Goal: Transaction & Acquisition: Subscribe to service/newsletter

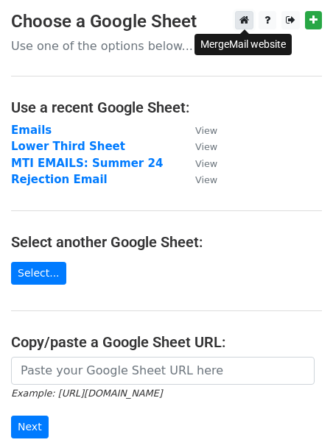
click at [238, 20] on link at bounding box center [244, 20] width 18 height 18
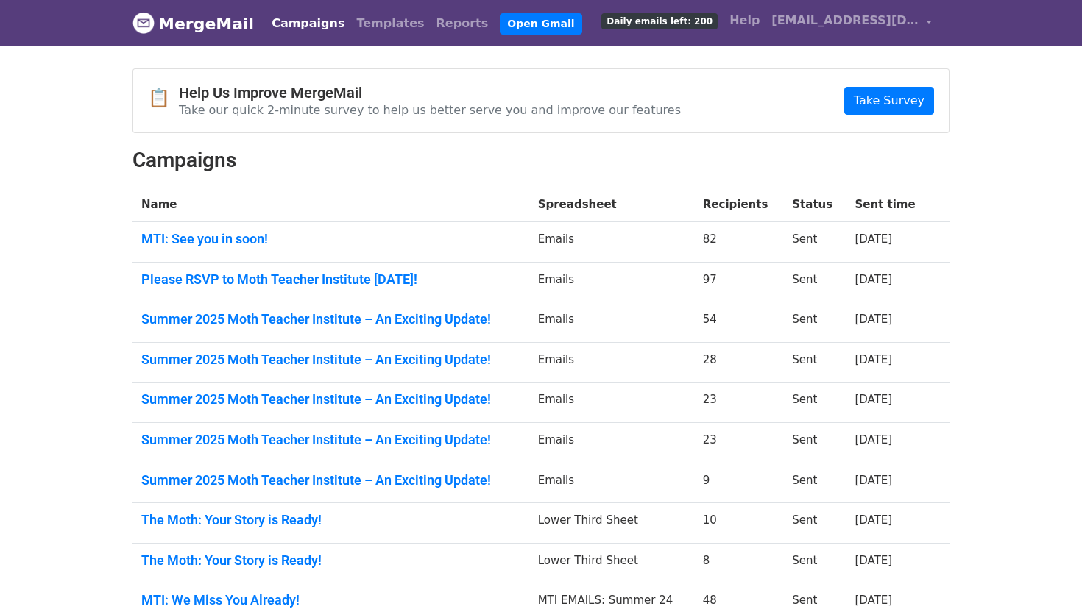
click at [694, 19] on span "Daily emails left: 200" at bounding box center [659, 21] width 116 height 16
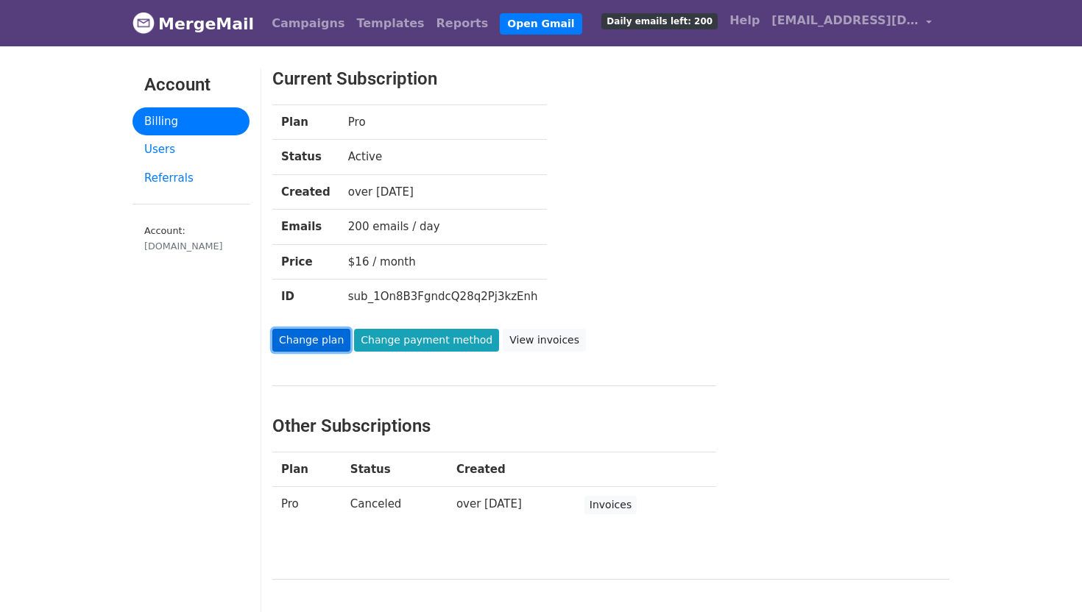
click at [308, 336] on link "Change plan" at bounding box center [311, 340] width 78 height 23
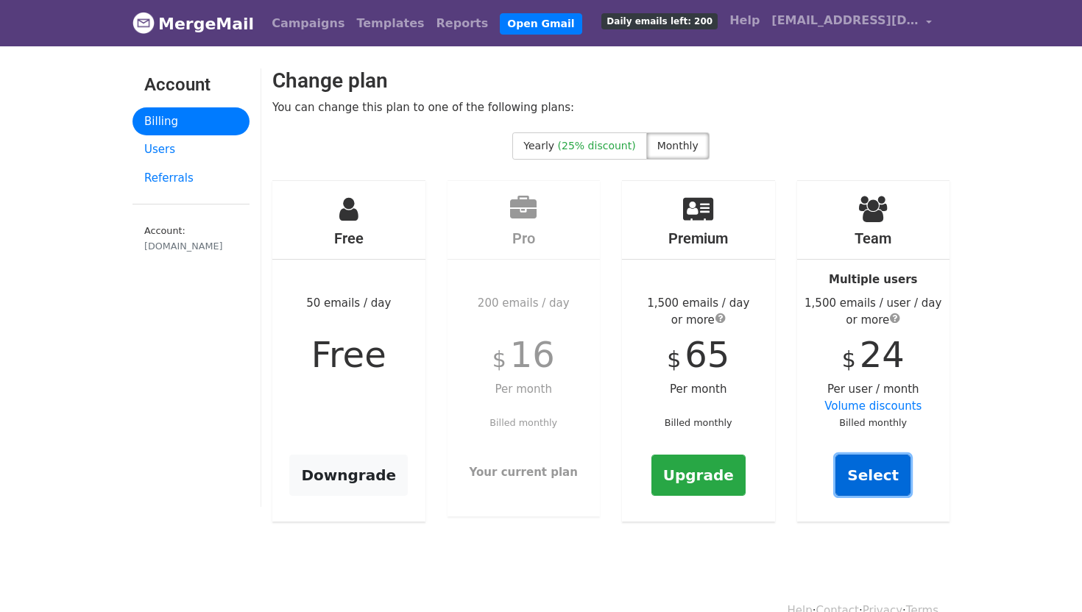
click at [860, 480] on link "Select" at bounding box center [872, 475] width 75 height 41
click at [895, 317] on span "submit" at bounding box center [895, 318] width 10 height 12
click at [914, 330] on div "Team Multiple users 1,500 emails / user / day or more $ 24 Per user / month Vol…" at bounding box center [873, 351] width 153 height 341
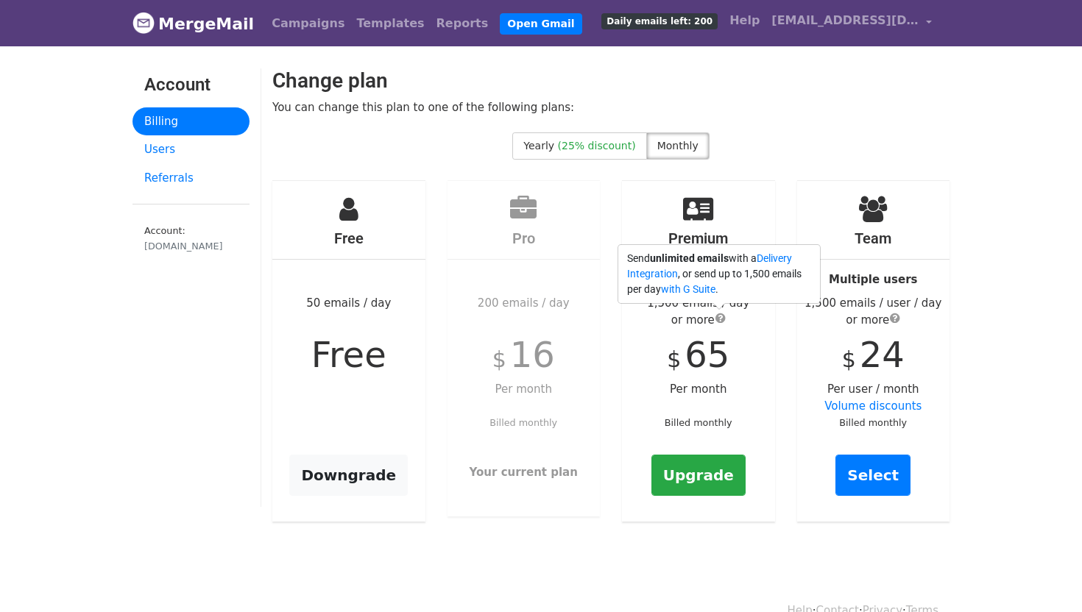
click at [719, 322] on span "submit" at bounding box center [720, 318] width 10 height 12
click at [846, 474] on link "Select" at bounding box center [872, 475] width 75 height 41
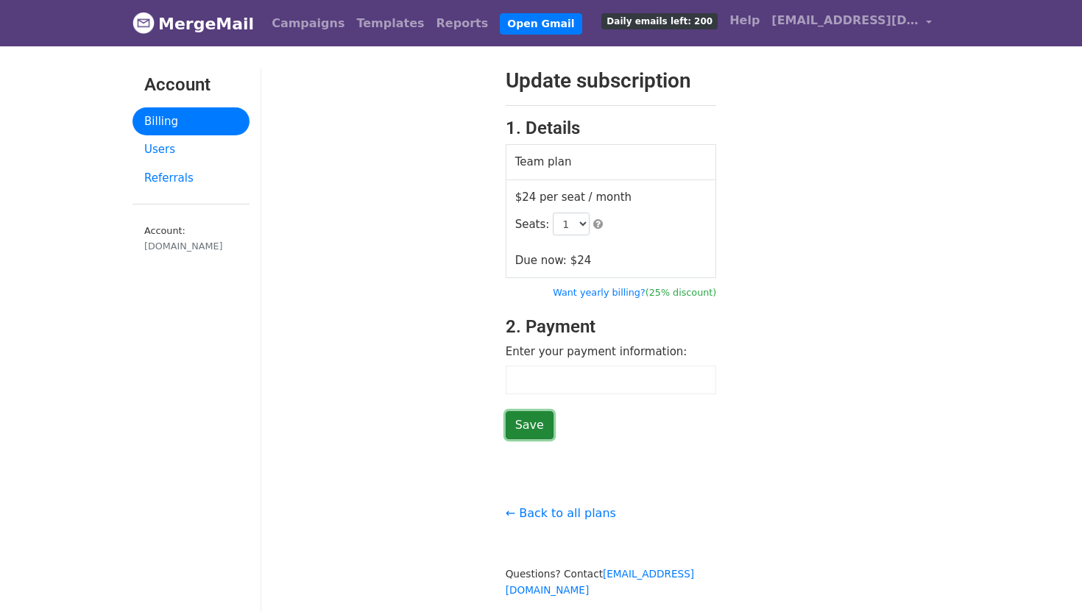
click at [531, 427] on input "Save" at bounding box center [529, 425] width 48 height 28
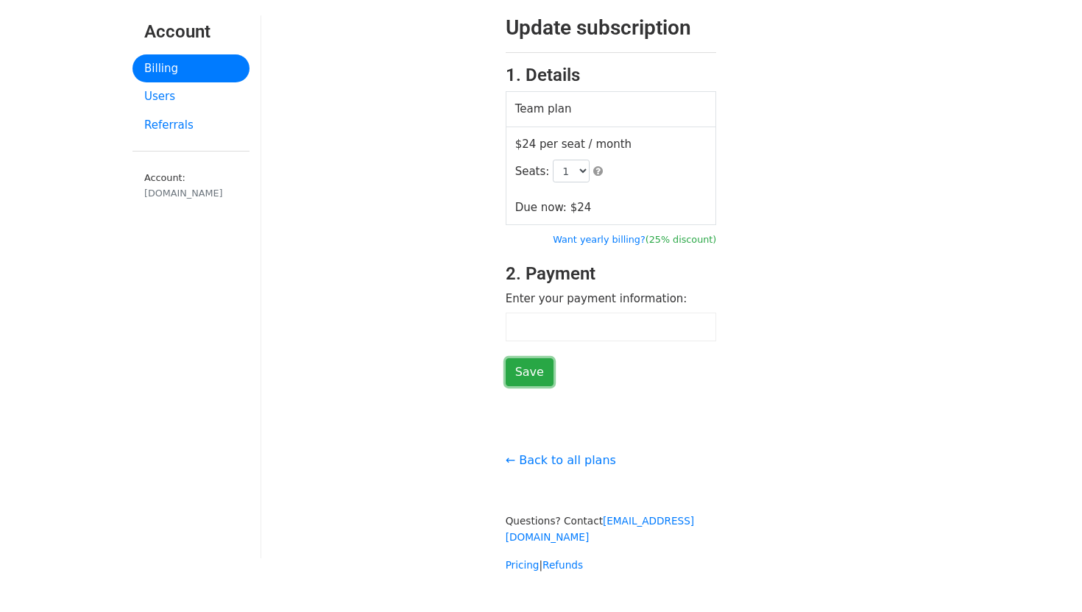
scroll to position [54, 0]
click at [533, 376] on input "Save" at bounding box center [529, 372] width 48 height 28
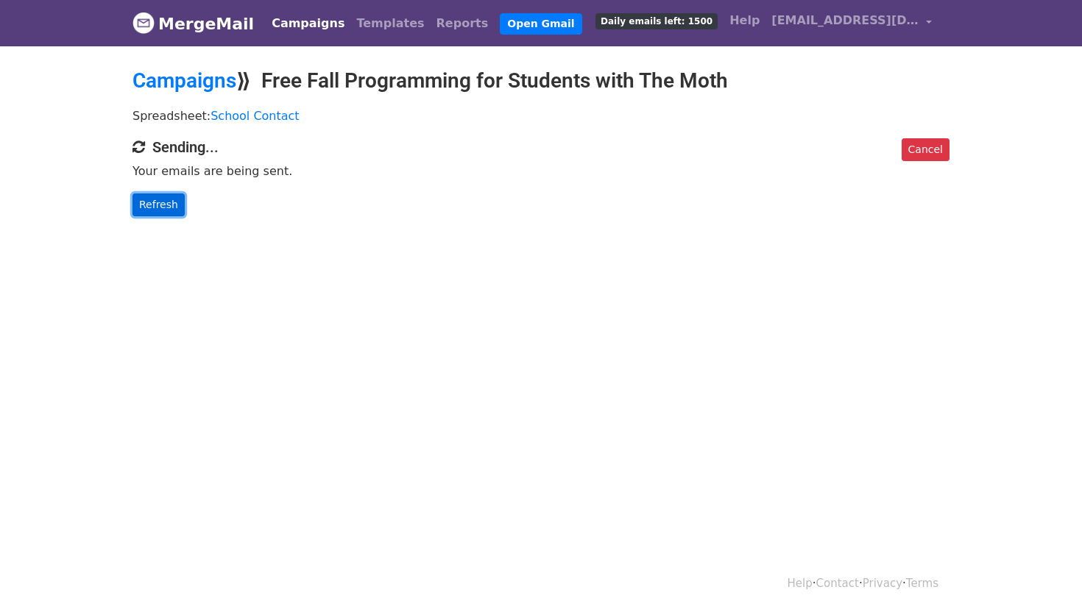
click at [160, 209] on link "Refresh" at bounding box center [158, 205] width 52 height 23
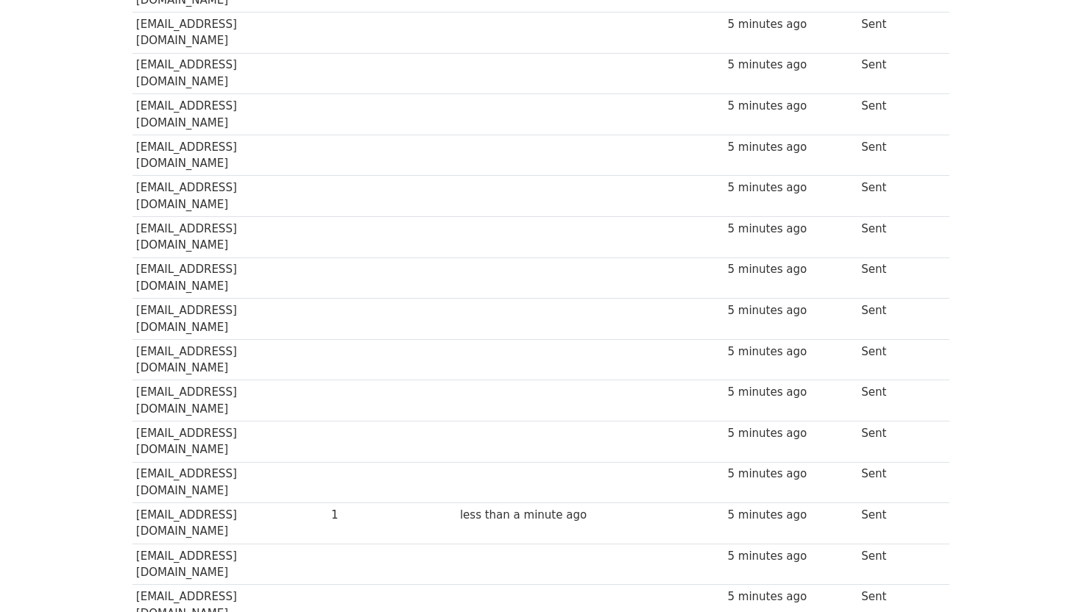
scroll to position [7970, 0]
